Goal: Information Seeking & Learning: Learn about a topic

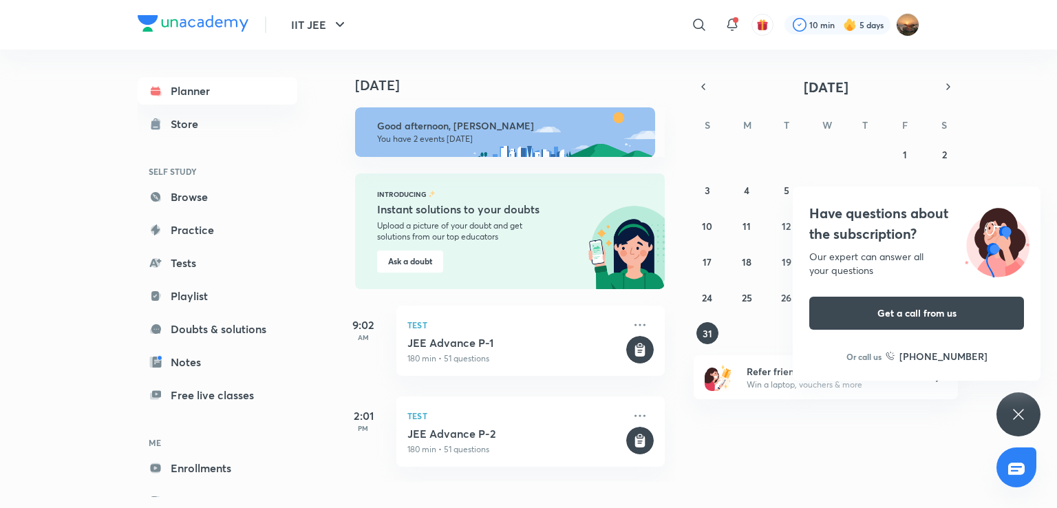
click at [255, 495] on link "Saved" at bounding box center [218, 501] width 160 height 28
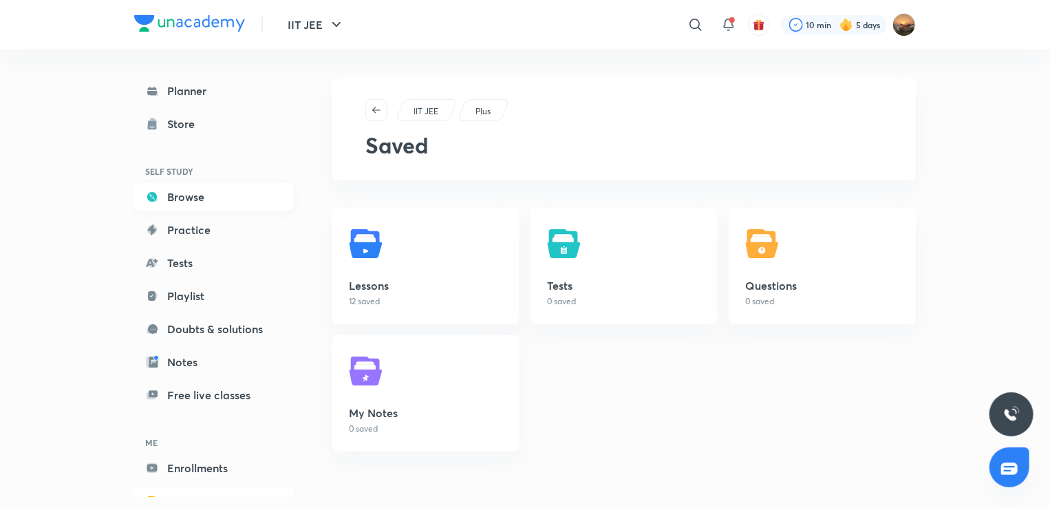
click at [197, 192] on link "Browse" at bounding box center [214, 197] width 160 height 28
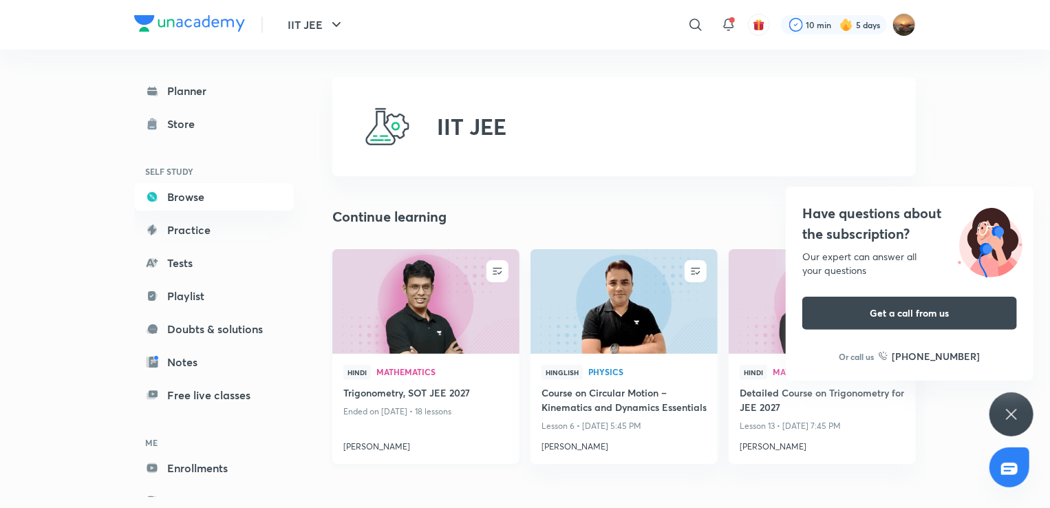
click at [411, 276] on img at bounding box center [425, 301] width 191 height 107
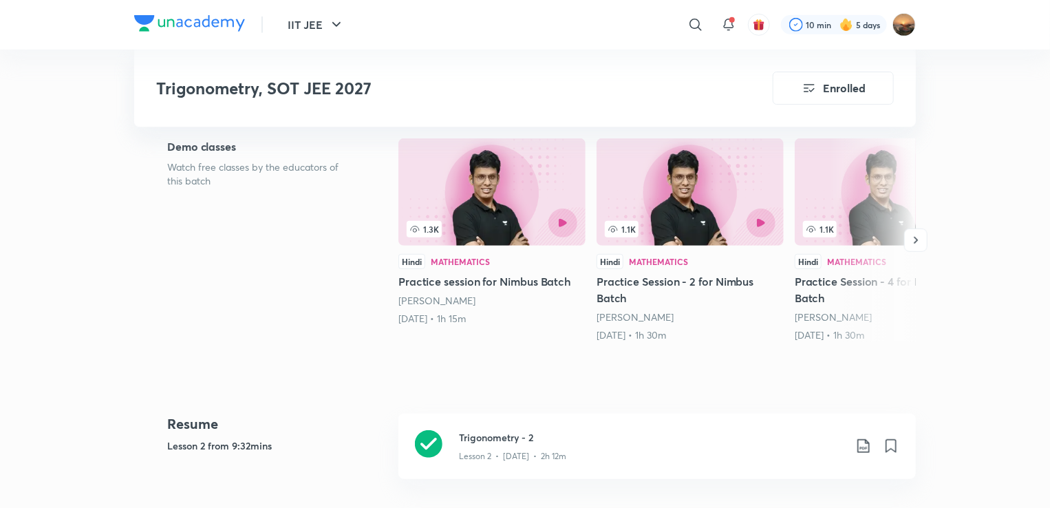
scroll to position [413, 0]
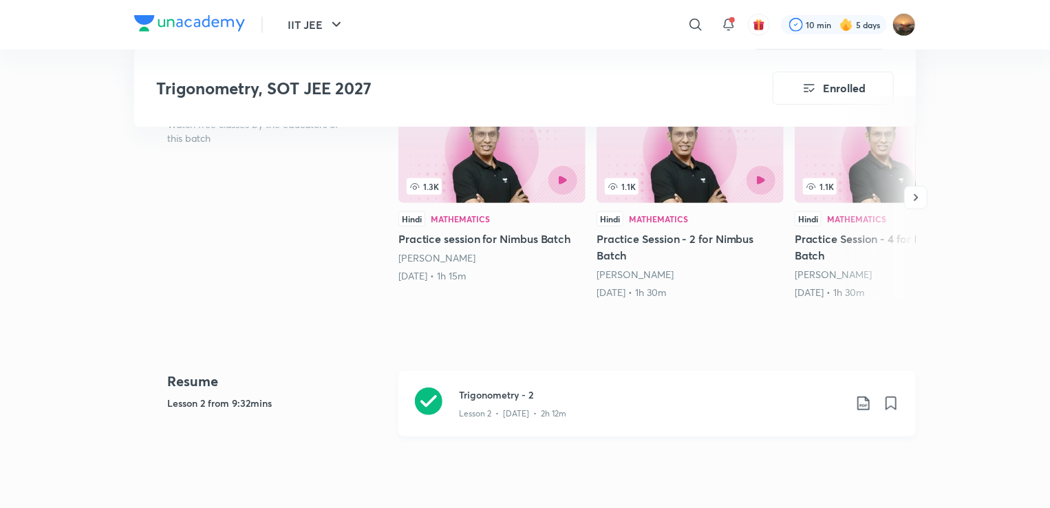
click at [446, 378] on div "Trigonometry - 2 Lesson 2 • [DATE] • 2h 12m" at bounding box center [658, 403] width 518 height 65
